Goal: Information Seeking & Learning: Learn about a topic

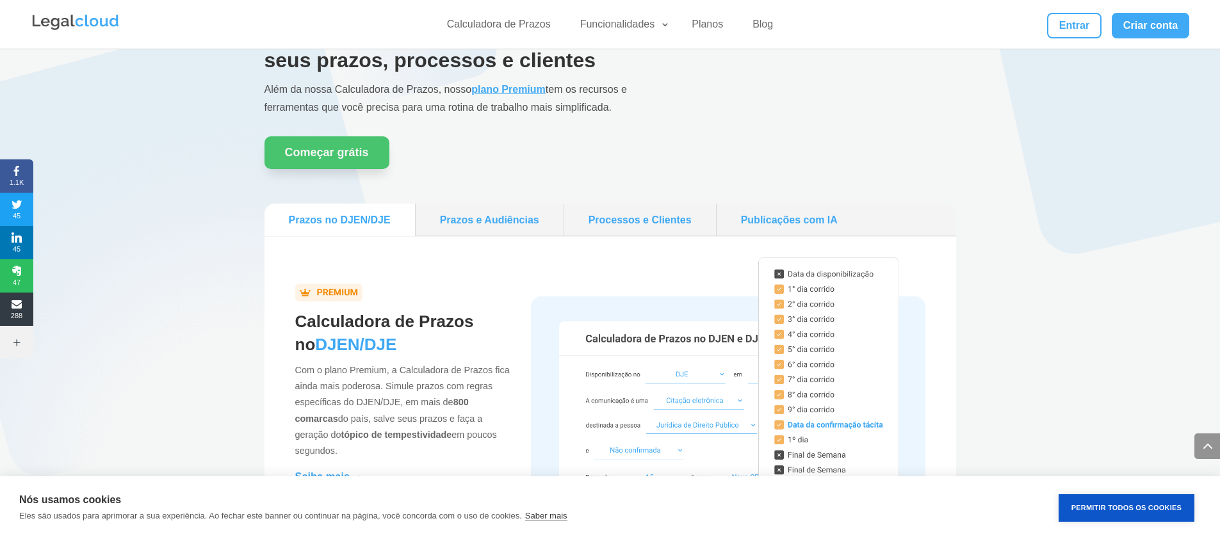
scroll to position [1156, 0]
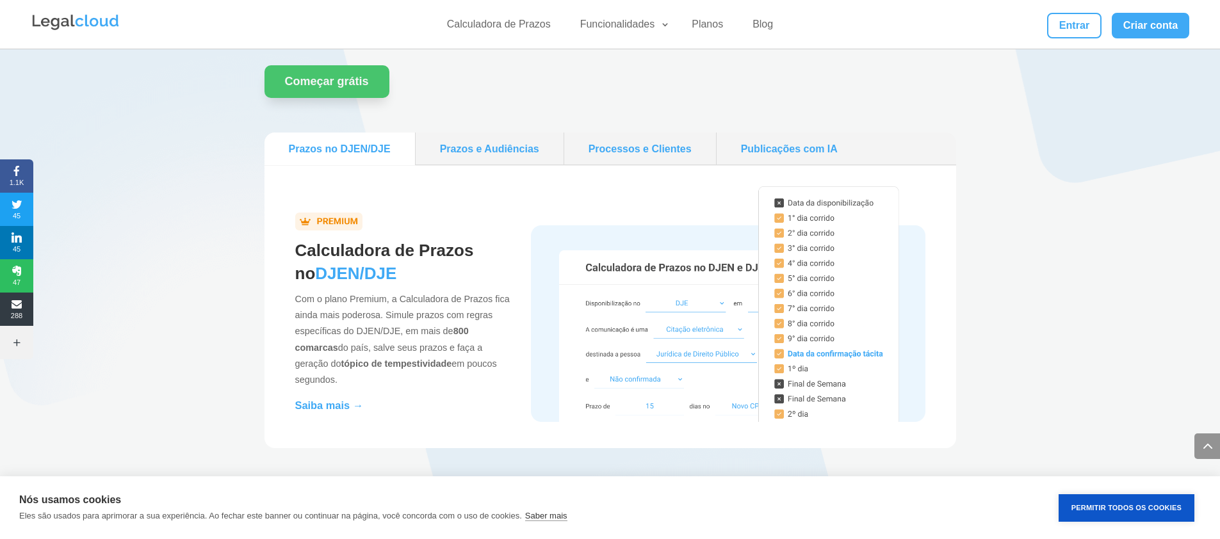
click at [491, 140] on link "Prazos e Audiências" at bounding box center [490, 149] width 138 height 22
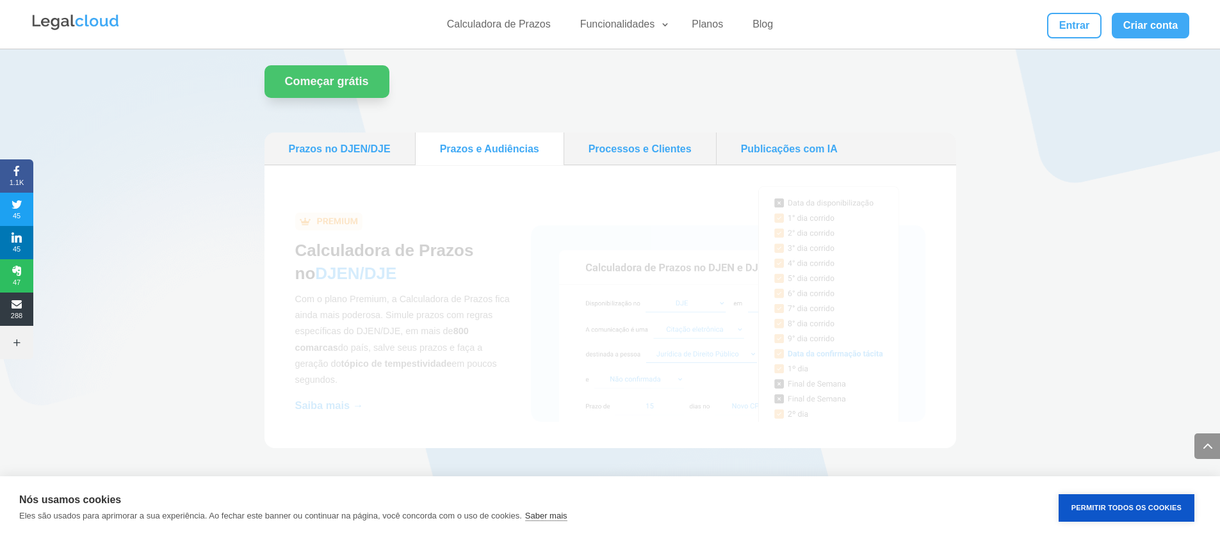
click at [647, 143] on link "Processos e Clientes" at bounding box center [639, 149] width 141 height 22
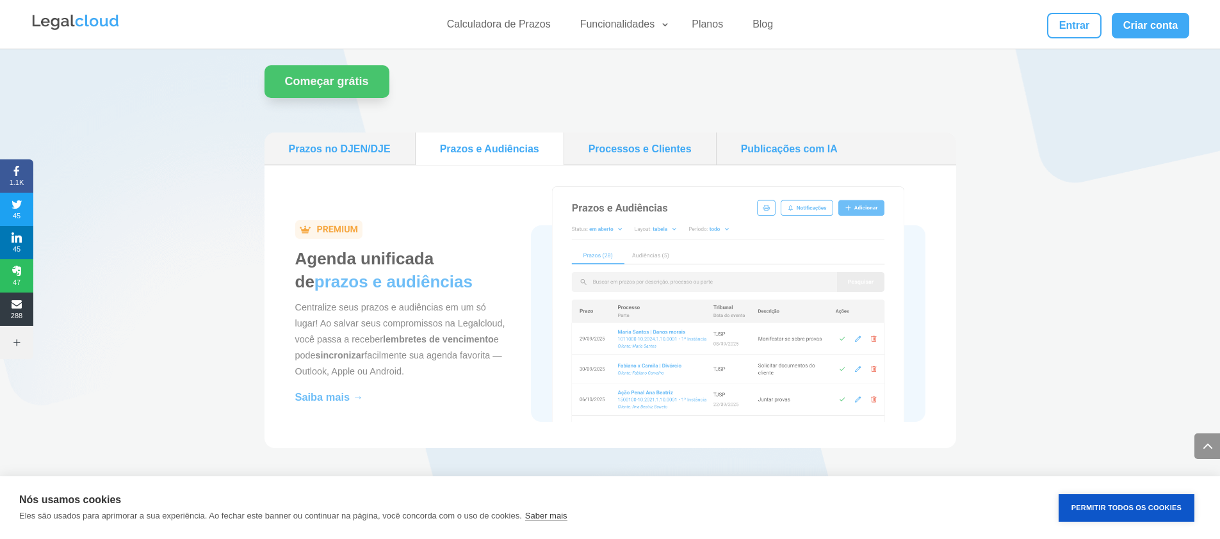
click at [796, 147] on link "Publicações com IA" at bounding box center [789, 149] width 135 height 22
click at [344, 147] on link "Prazos no DJEN/DJE" at bounding box center [340, 149] width 140 height 22
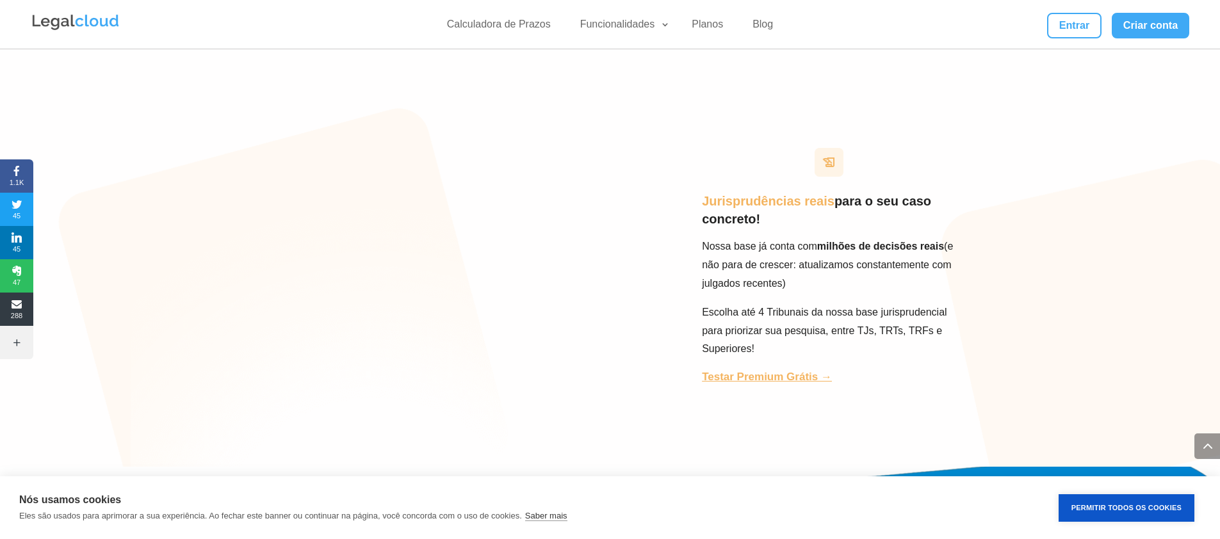
scroll to position [3398, 0]
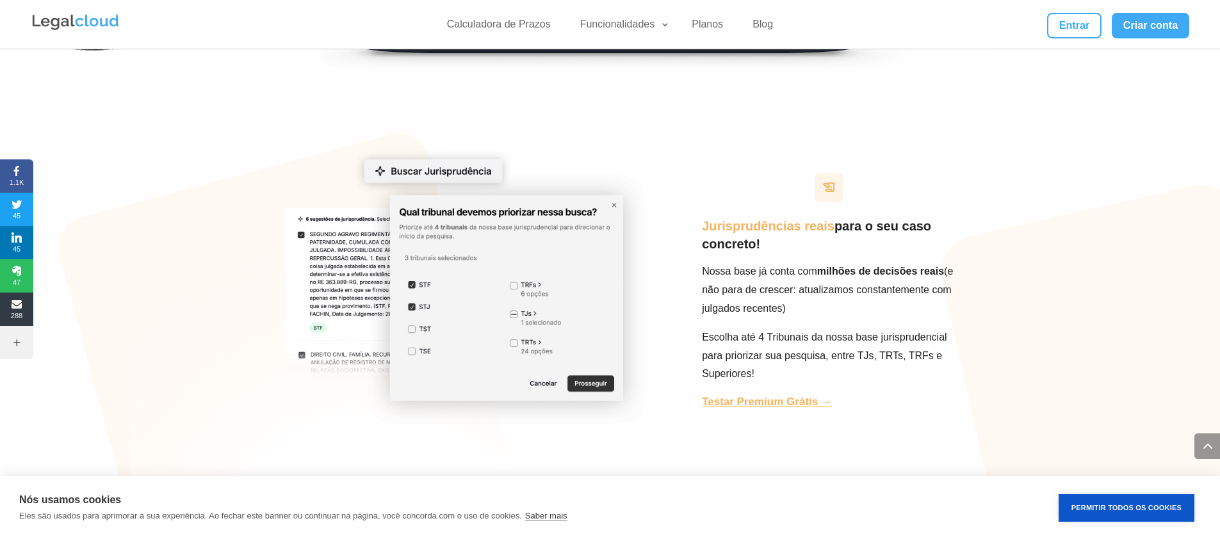
drag, startPoint x: 730, startPoint y: 247, endPoint x: 807, endPoint y: 309, distance: 99.3
click at [806, 312] on div "Jurisprudências reais para o seu caso concreto! Nossa base já conta com milhões…" at bounding box center [609, 290] width 691 height 333
click at [780, 263] on p "Nossa base já conta com milhões de decisões reais ( e não para de crescer: atua…" at bounding box center [829, 295] width 254 height 65
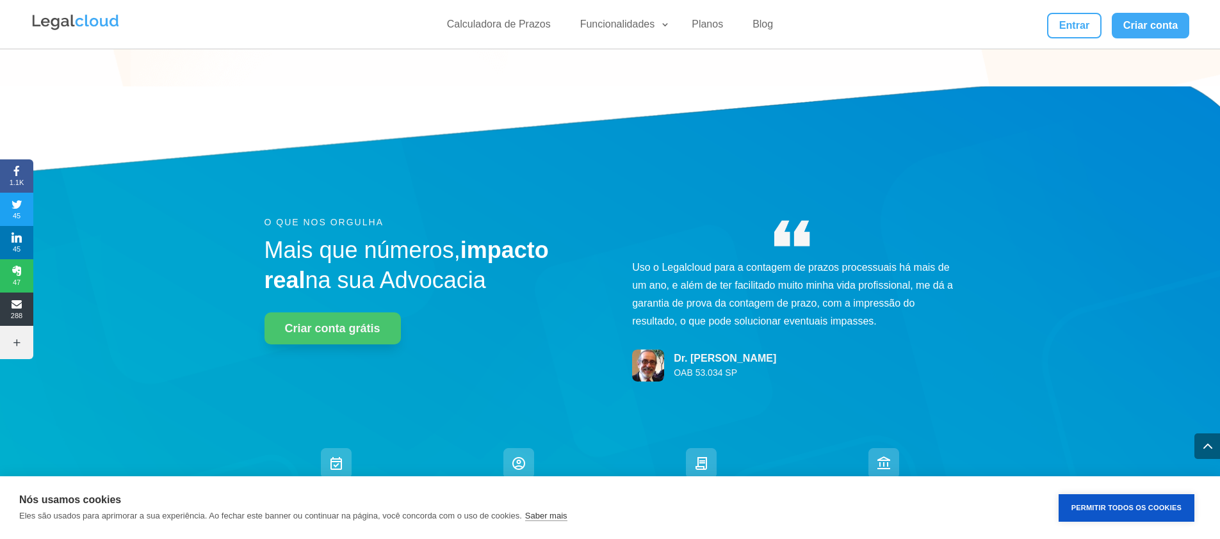
scroll to position [3903, 0]
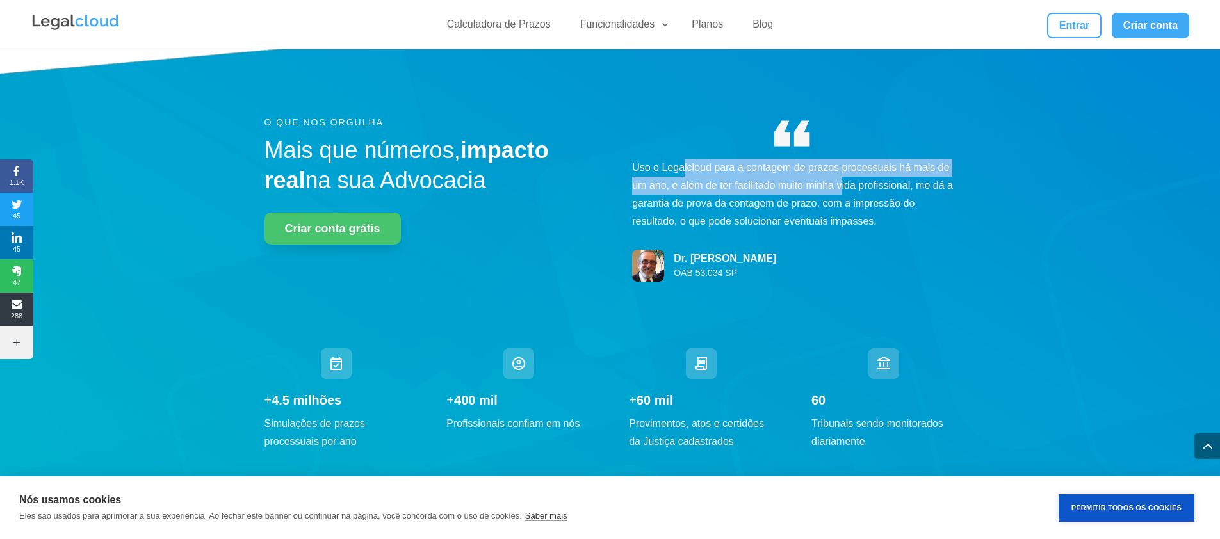
drag, startPoint x: 682, startPoint y: 140, endPoint x: 840, endPoint y: 171, distance: 161.2
click at [841, 170] on p "Uso o Legalcloud para a contagem de prazos processuais há mais de um ano, e alé…" at bounding box center [793, 195] width 323 height 72
click at [840, 171] on p "Uso o Legalcloud para a contagem de prazos processuais há mais de um ano, e alé…" at bounding box center [793, 195] width 323 height 72
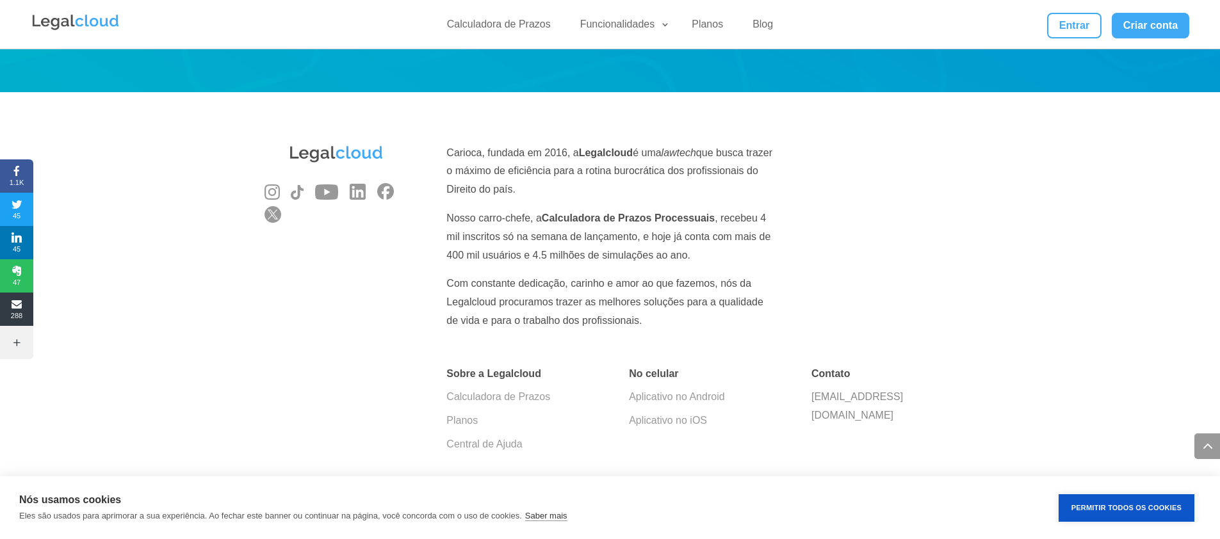
scroll to position [4317, 0]
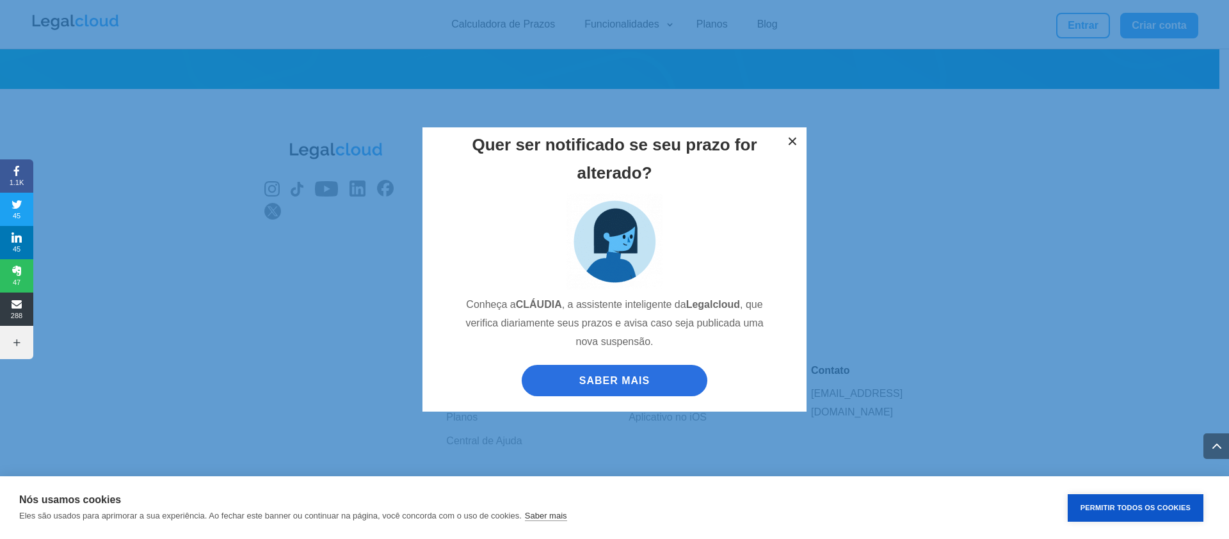
click at [792, 136] on button "×" at bounding box center [793, 141] width 28 height 28
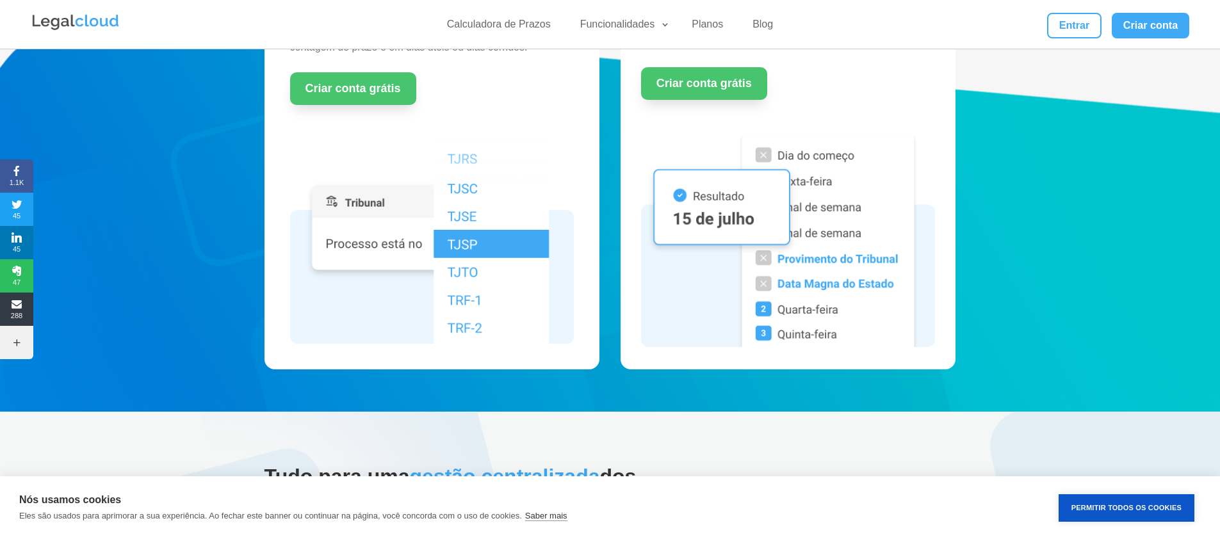
scroll to position [0, 0]
